Goal: Obtain resource: Download file/media

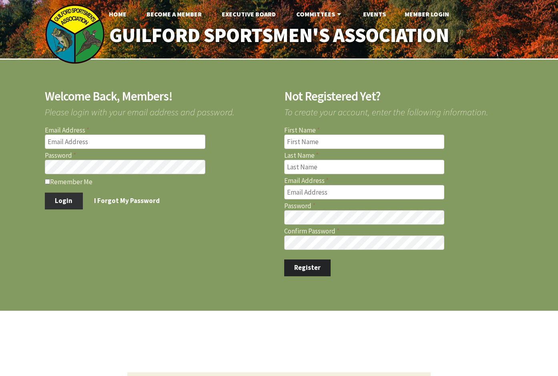
type input "[EMAIL_ADDRESS][DOMAIN_NAME]"
click at [77, 204] on button "Login" at bounding box center [64, 200] width 38 height 17
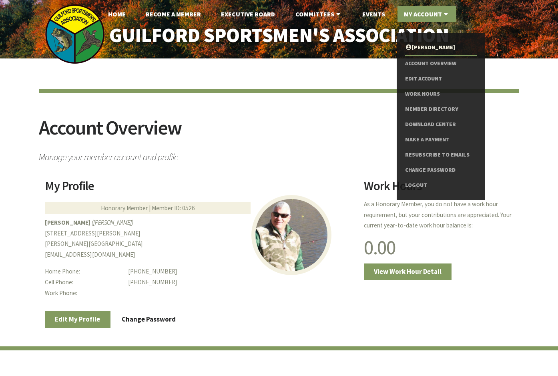
click at [413, 16] on link "My Account" at bounding box center [426, 14] width 59 height 16
click at [419, 13] on link "My Account" at bounding box center [426, 14] width 59 height 16
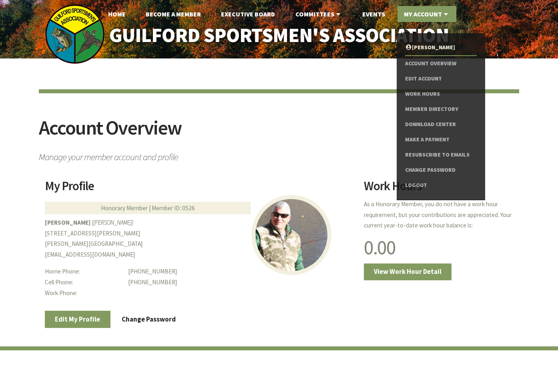
click at [423, 14] on link "My Account" at bounding box center [426, 14] width 59 height 16
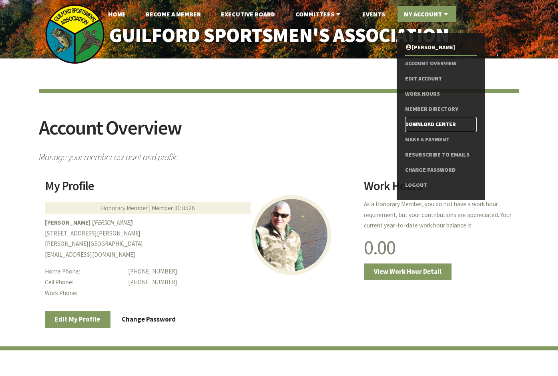
click at [431, 122] on link "Download Center" at bounding box center [441, 124] width 72 height 15
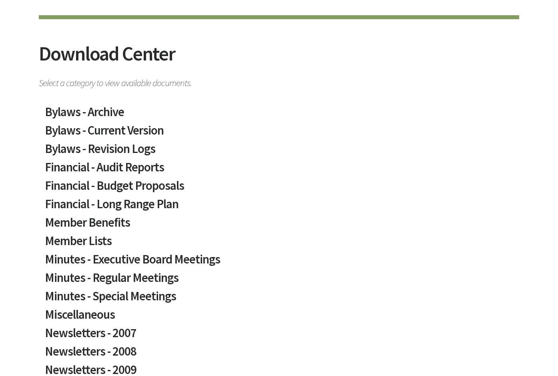
scroll to position [80, 0]
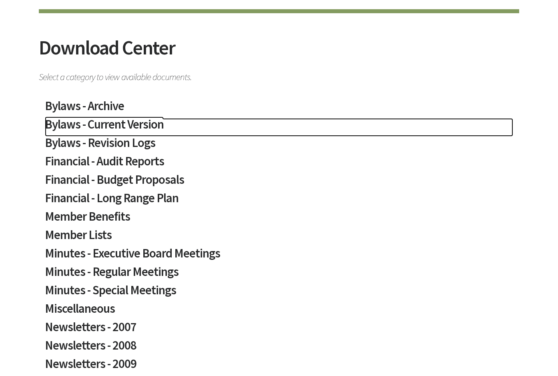
click at [89, 123] on h2 "Bylaws - Current Version" at bounding box center [279, 127] width 468 height 18
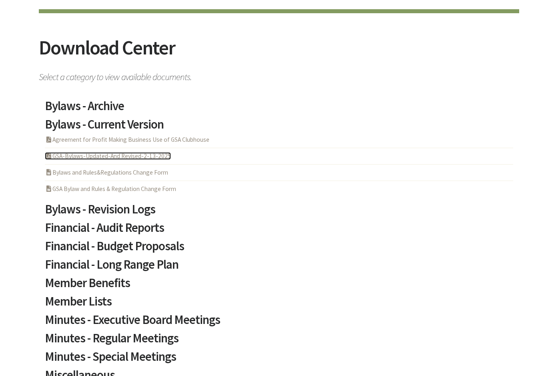
click at [100, 155] on link "PDF Acrobat Document GSA-Bylaws-Updated-And Revised-2-13-2025" at bounding box center [108, 156] width 126 height 8
